Goal: Task Accomplishment & Management: Complete application form

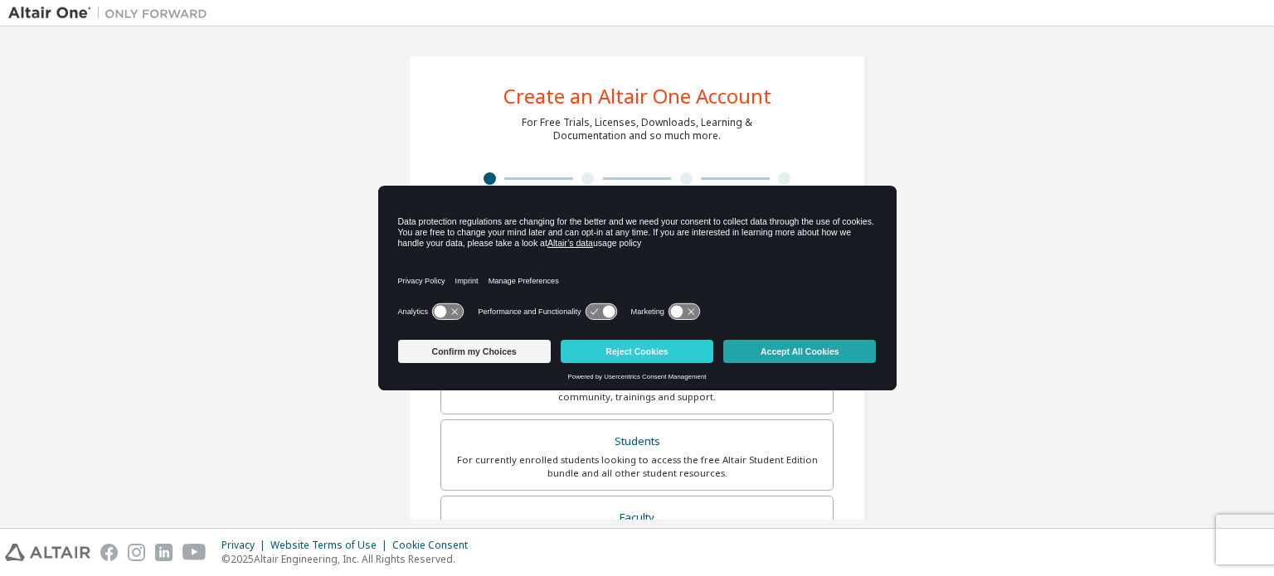
click at [810, 347] on button "Accept All Cookies" at bounding box center [799, 351] width 153 height 23
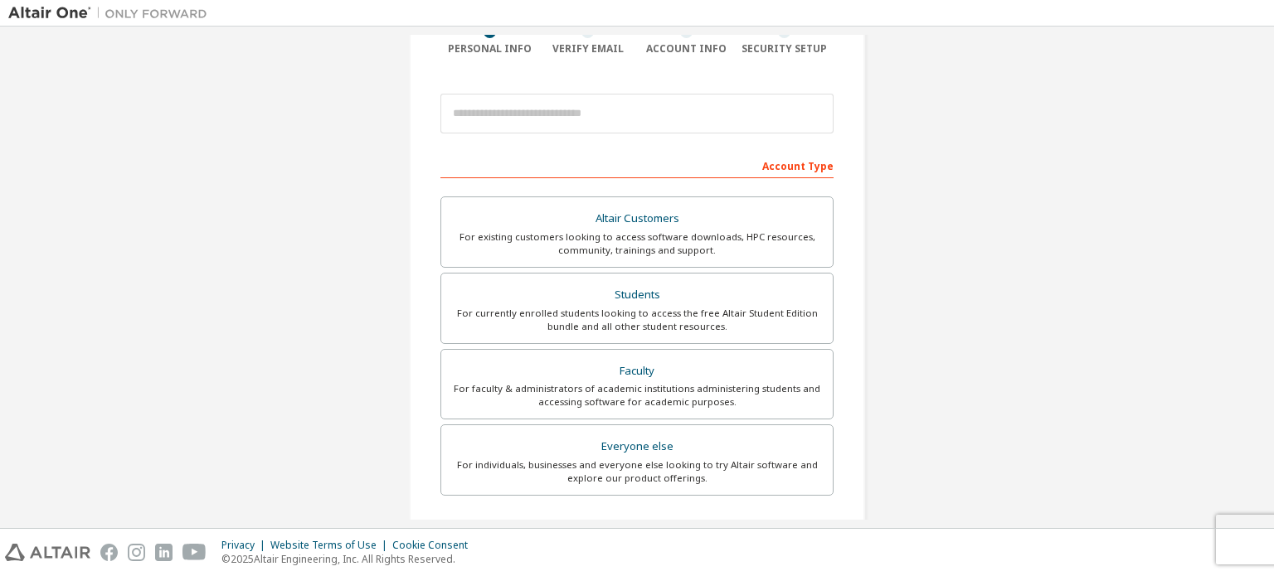
scroll to position [166, 0]
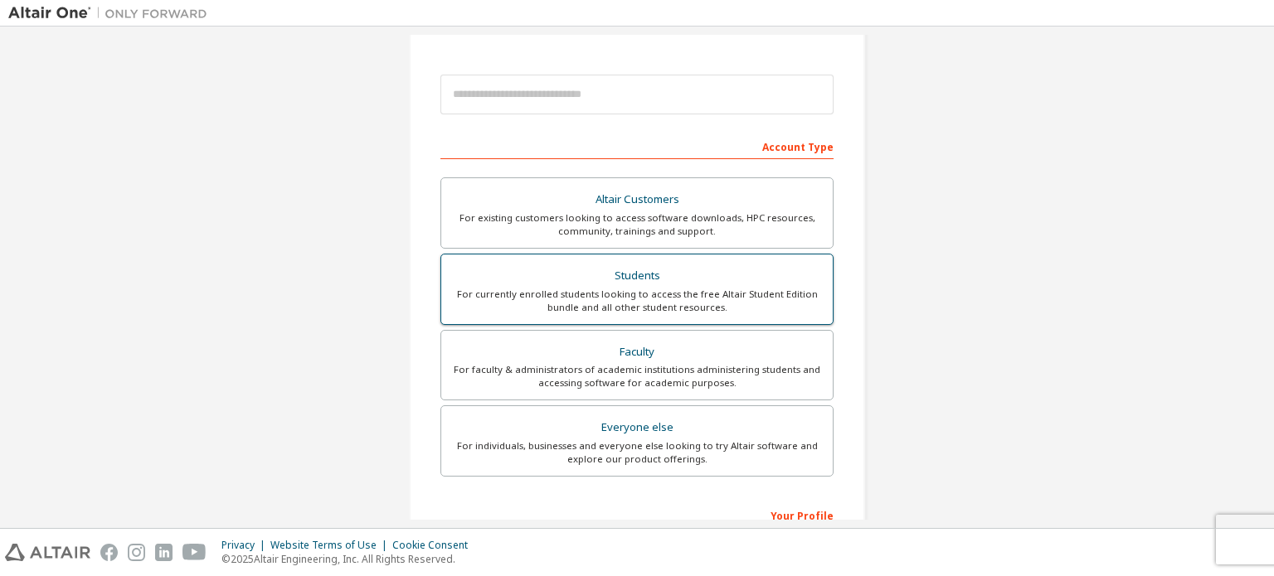
click at [638, 283] on div "Students" at bounding box center [637, 276] width 372 height 23
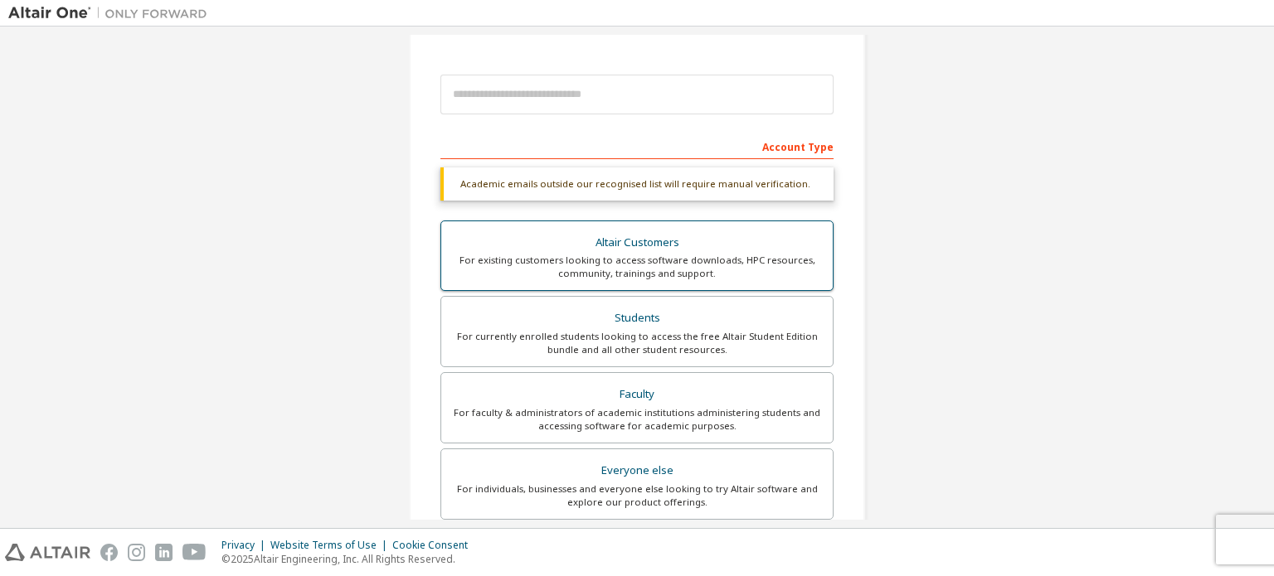
scroll to position [0, 0]
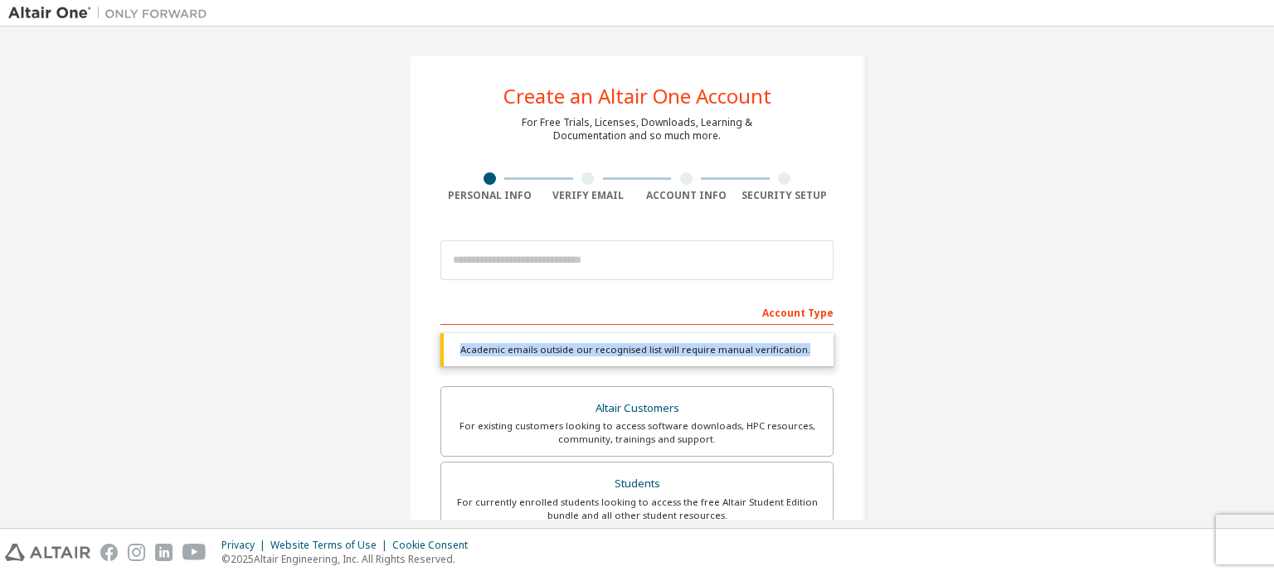
drag, startPoint x: 455, startPoint y: 345, endPoint x: 799, endPoint y: 343, distance: 344.2
click at [799, 343] on div "Academic emails outside our recognised list will require manual verification." at bounding box center [636, 349] width 393 height 33
click at [391, 391] on div "Create an Altair One Account For Free Trials, Licenses, Downloads, Learning & D…" at bounding box center [637, 495] width 496 height 921
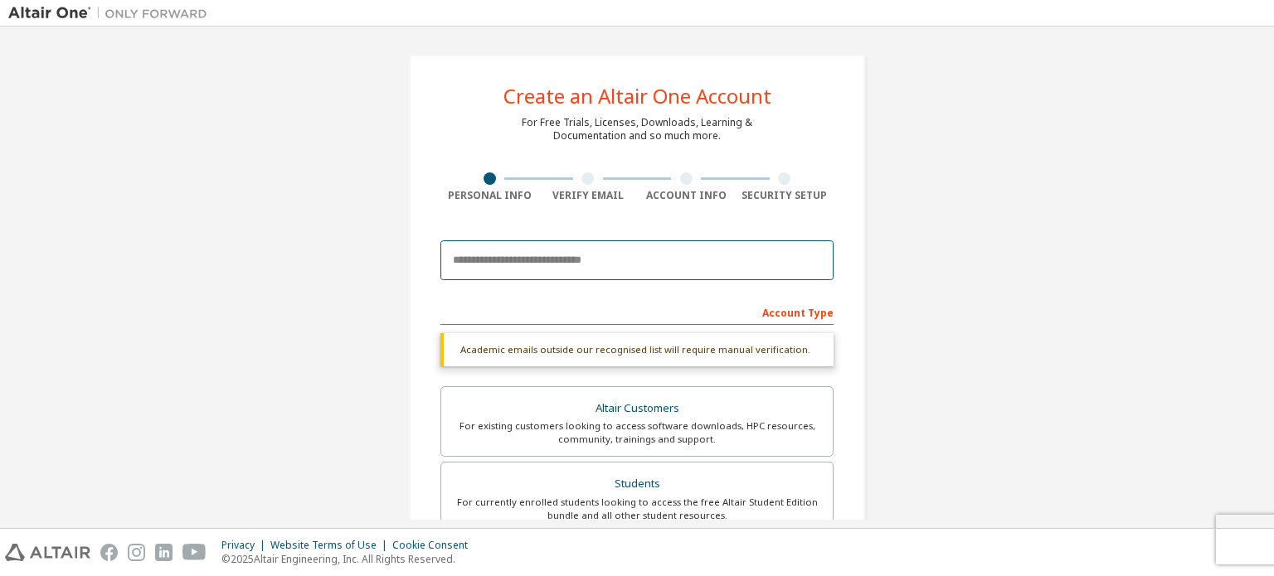
click at [559, 260] on input "email" at bounding box center [636, 261] width 393 height 40
type input "**********"
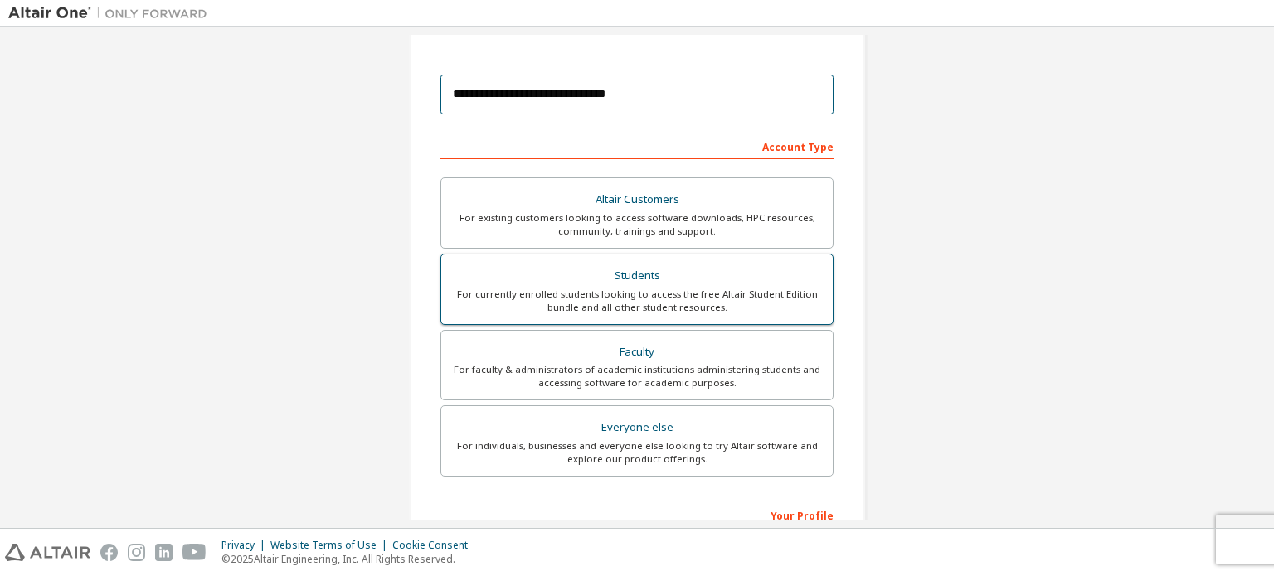
scroll to position [389, 0]
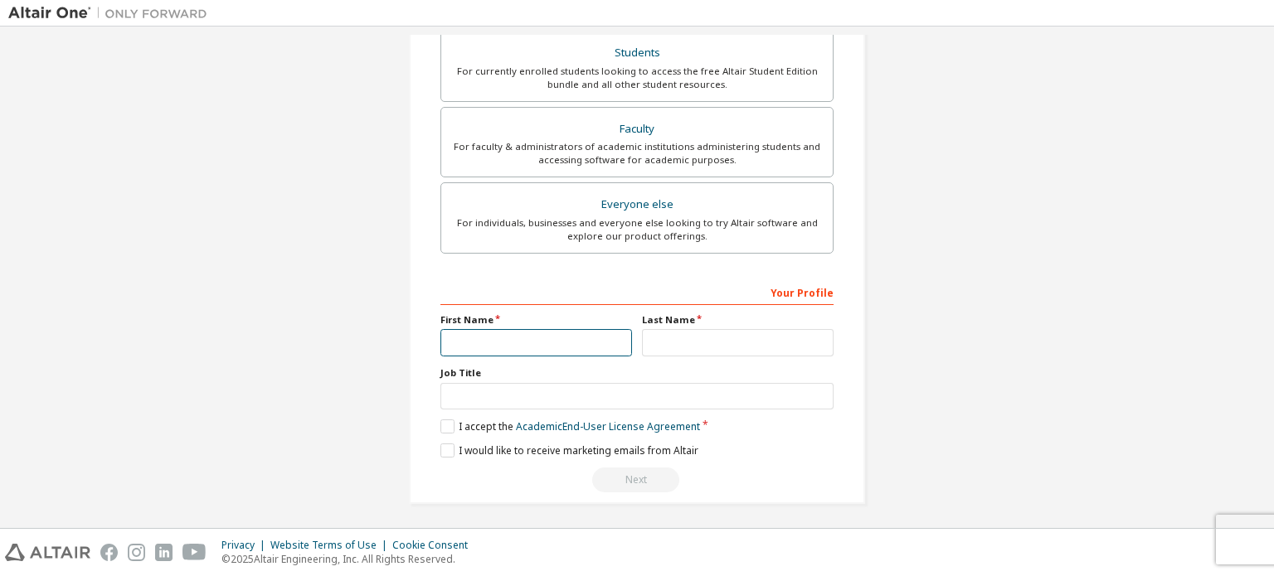
click at [519, 344] on input "text" at bounding box center [536, 342] width 192 height 27
type input "*******"
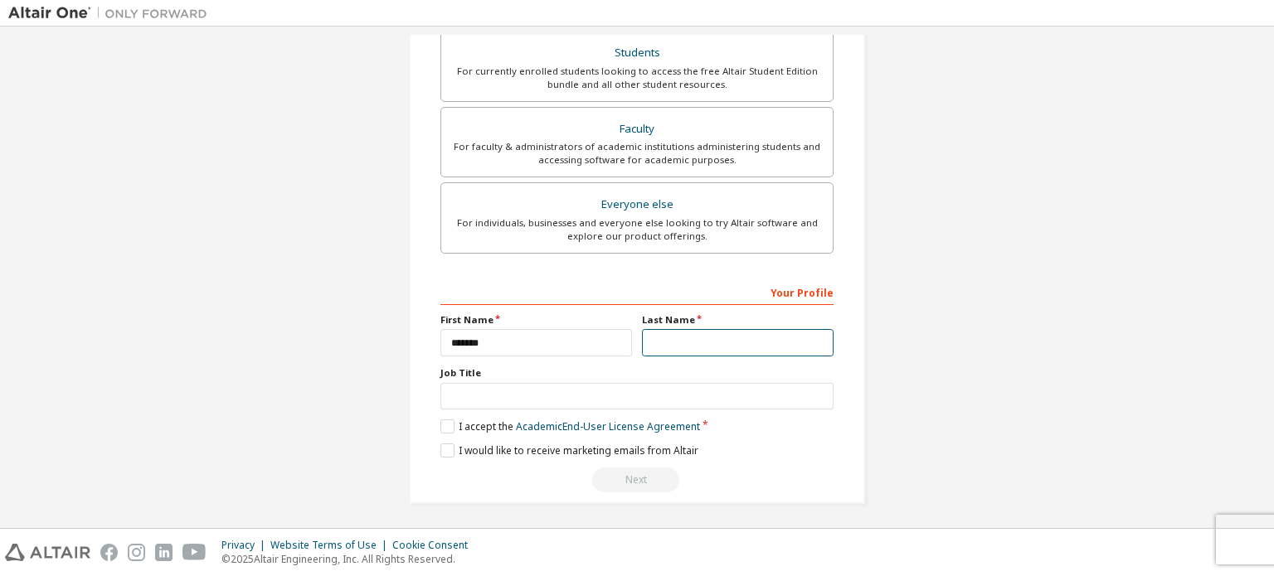
click at [668, 340] on input "text" at bounding box center [738, 342] width 192 height 27
type input "**"
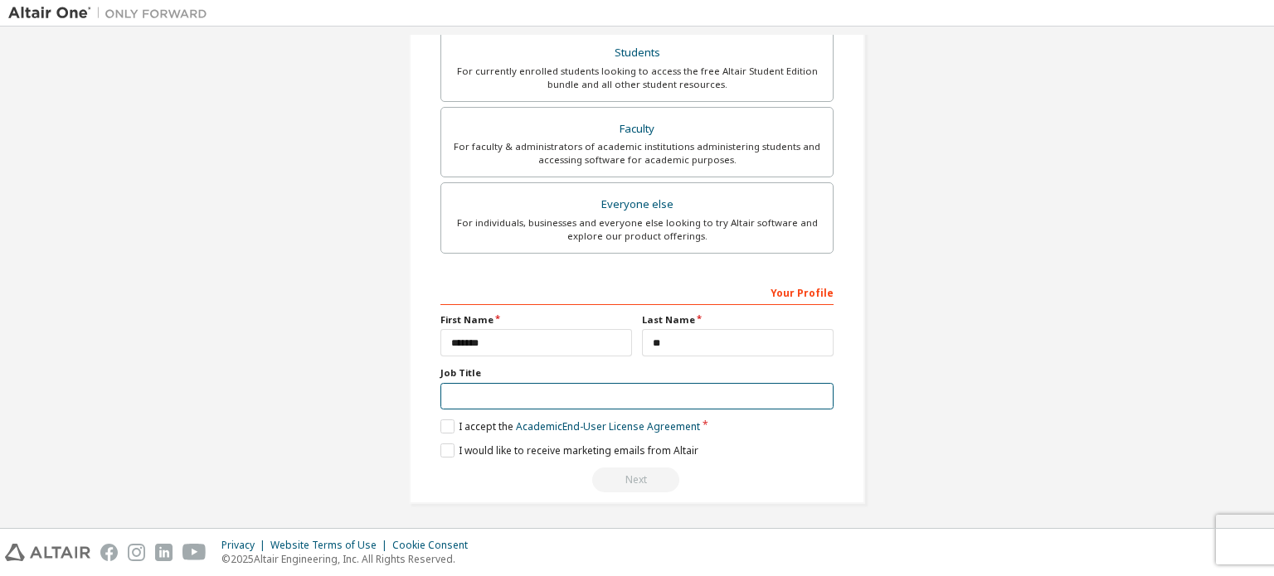
click at [587, 398] on input "text" at bounding box center [636, 396] width 393 height 27
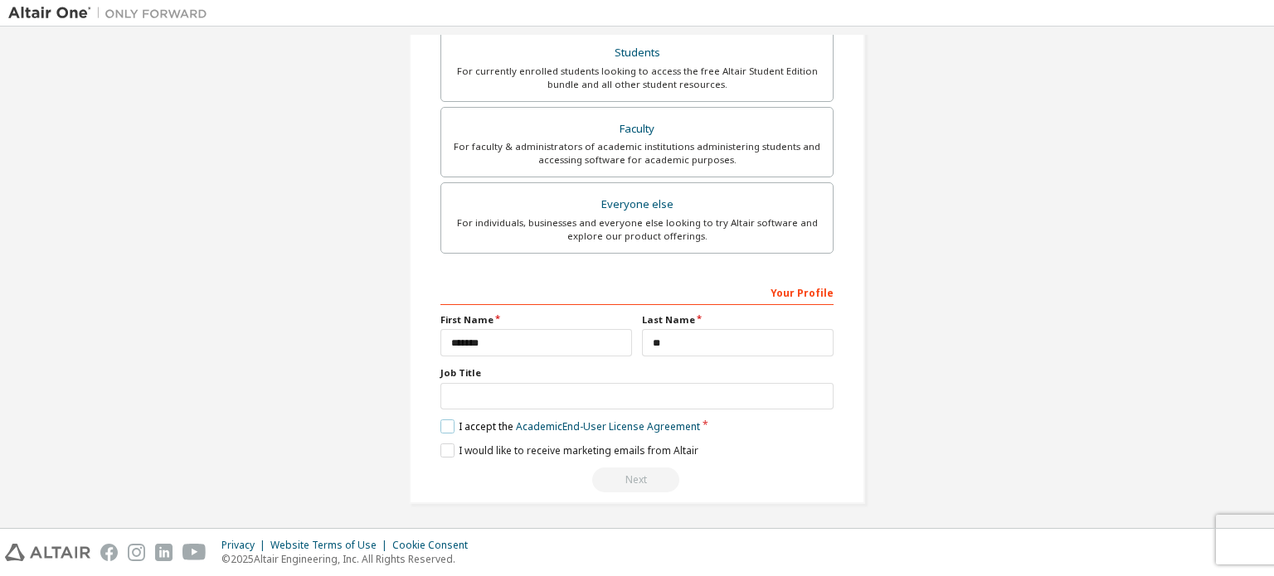
click at [440, 422] on label "I accept the Academic End-User License Agreement" at bounding box center [570, 427] width 260 height 14
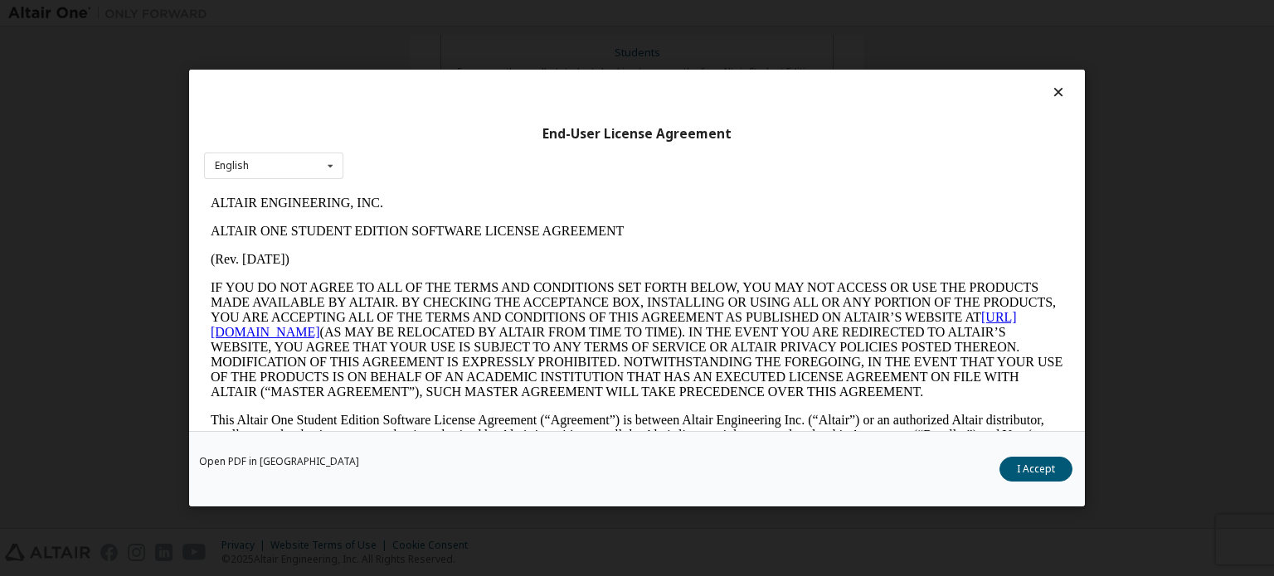
scroll to position [0, 0]
click at [1033, 468] on button "I Accept" at bounding box center [1035, 469] width 73 height 25
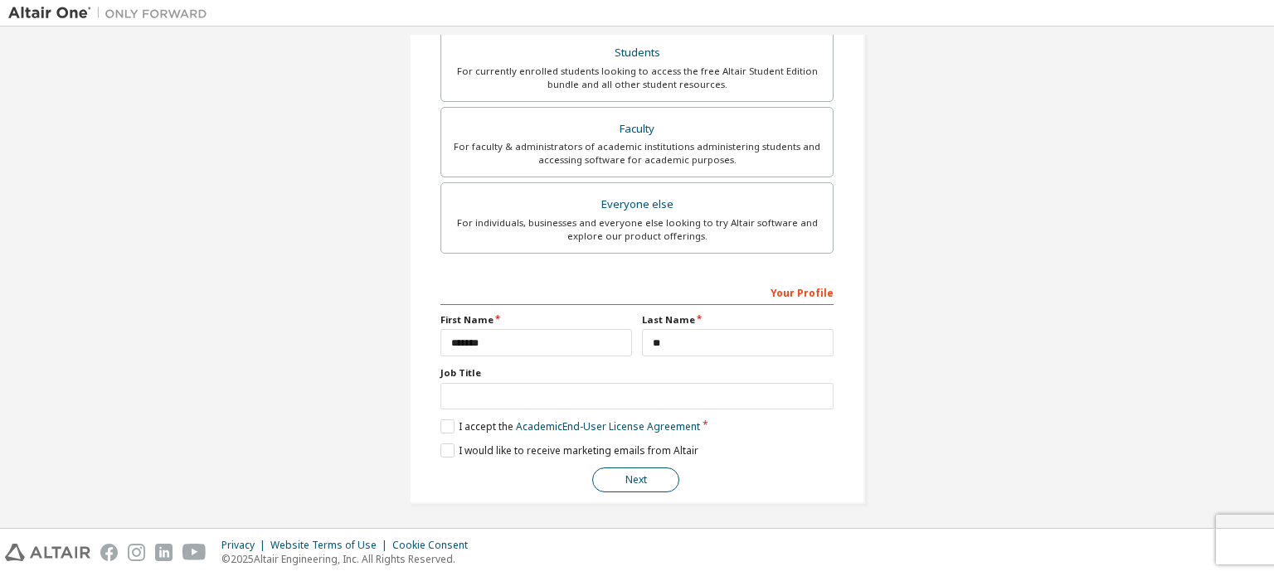
click at [626, 479] on button "Next" at bounding box center [635, 480] width 87 height 25
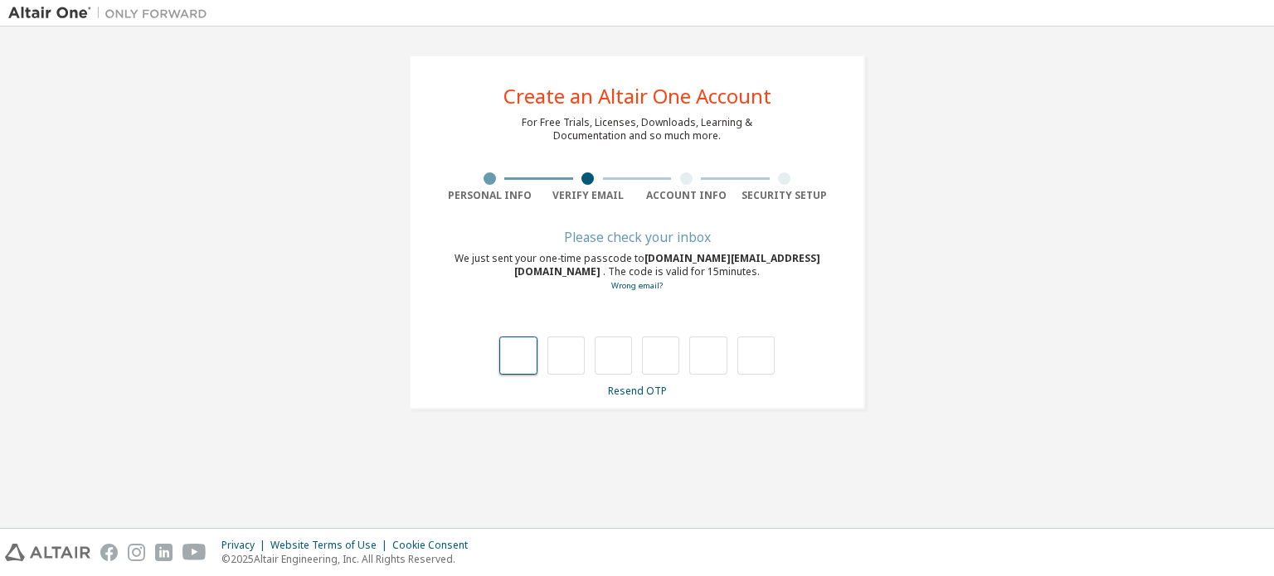
click at [521, 351] on input "text" at bounding box center [517, 356] width 37 height 38
type input "*"
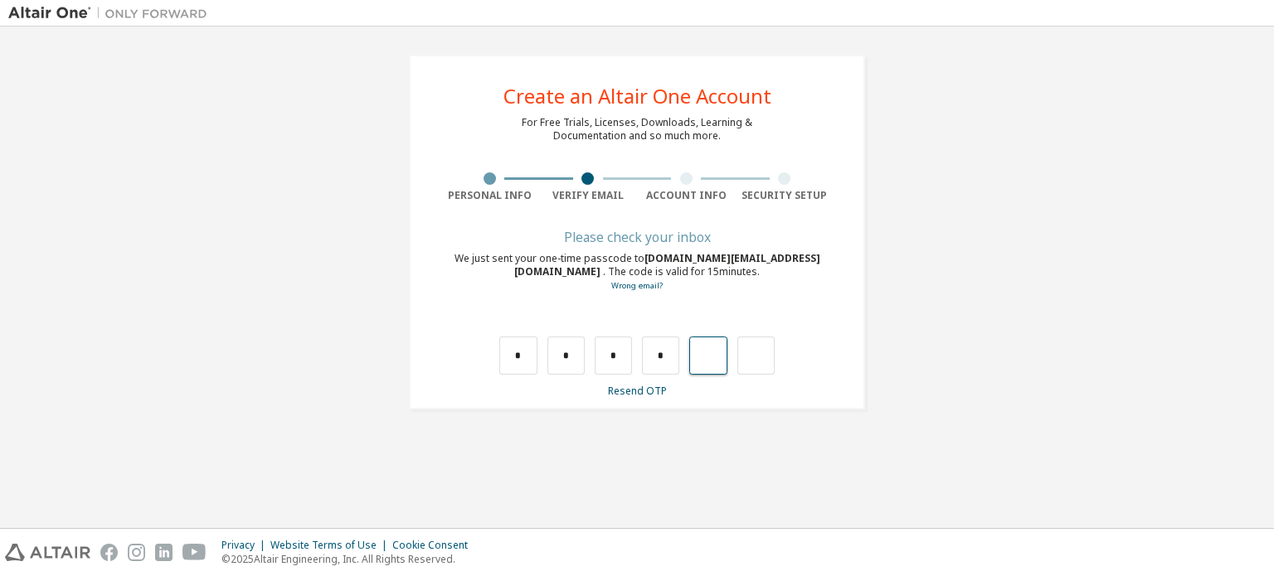
type input "*"
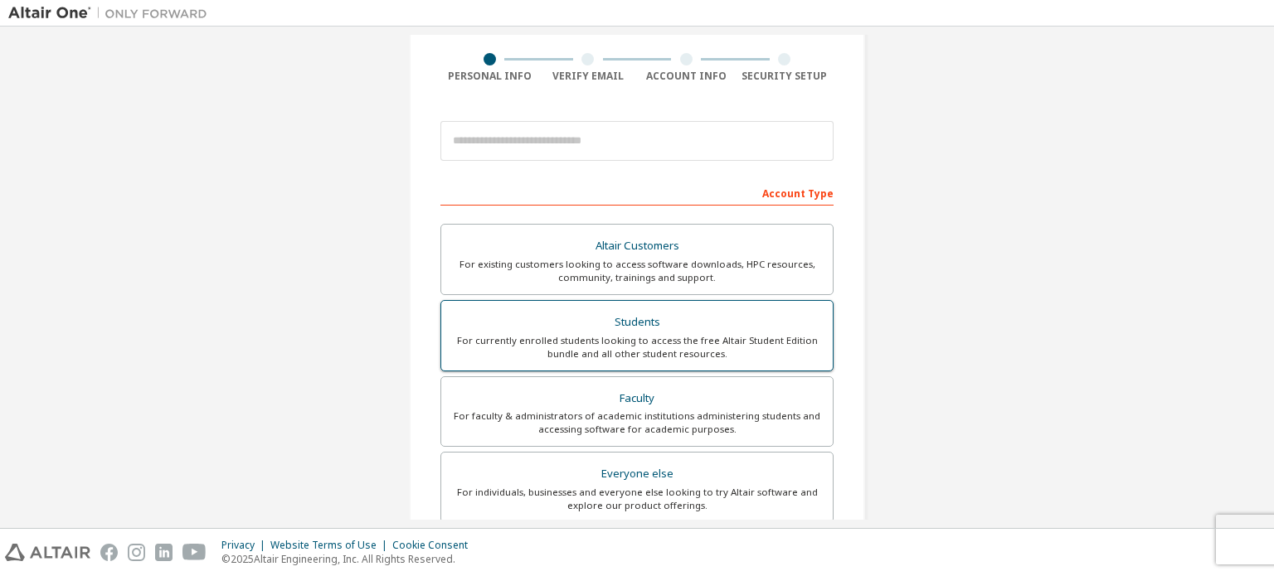
scroll to position [249, 0]
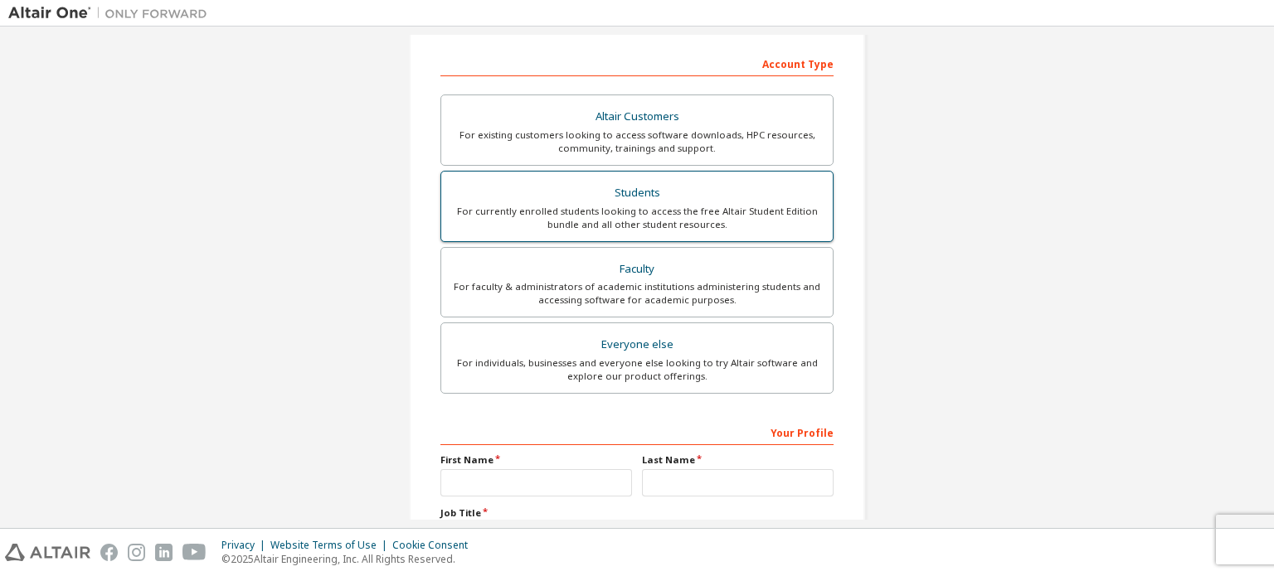
click at [659, 195] on div "Students" at bounding box center [637, 193] width 372 height 23
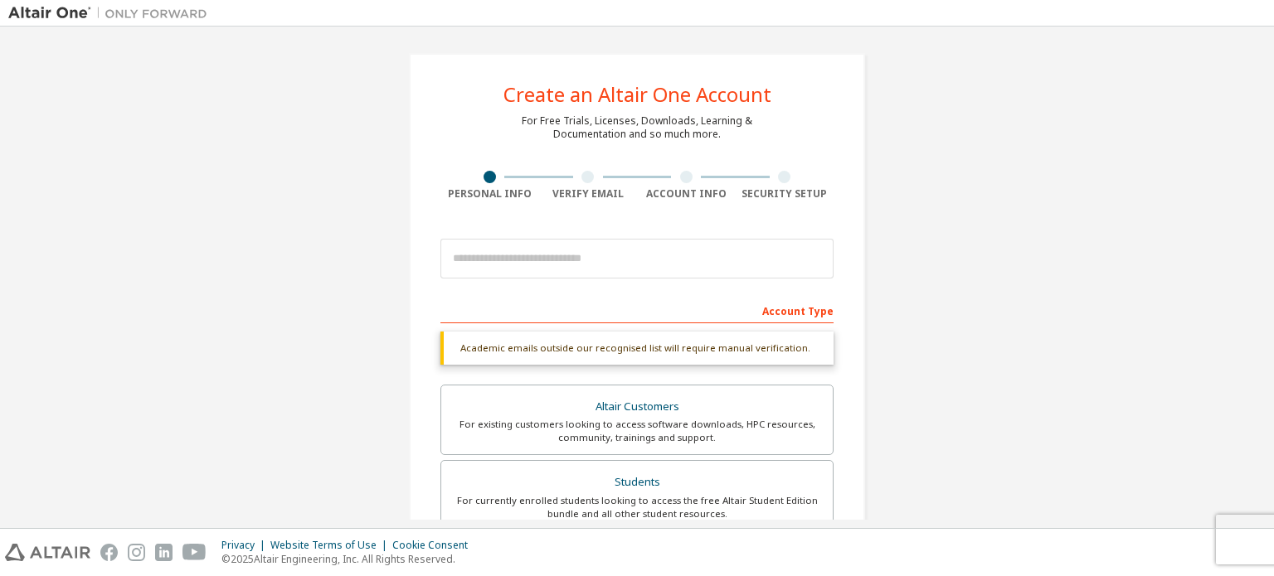
scroll to position [0, 0]
